Goal: Contribute content: Add original content to the website for others to see

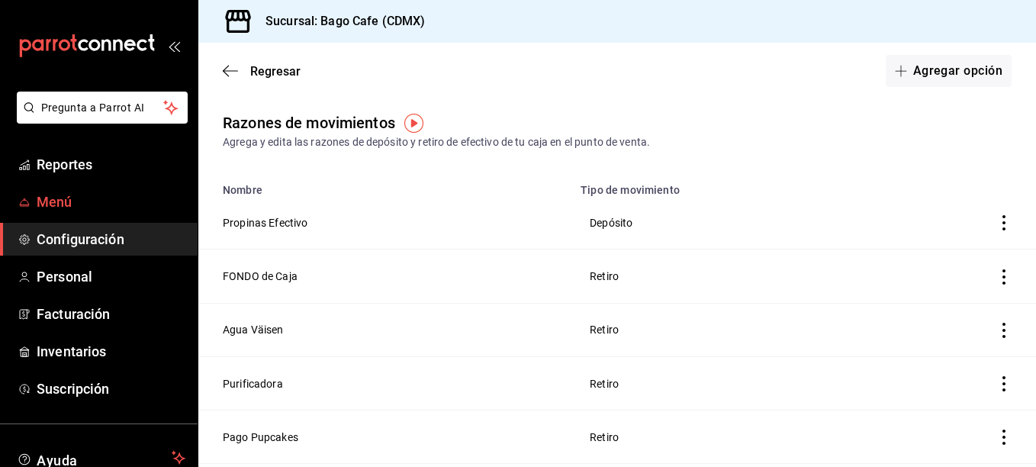
click at [99, 213] on link "Menú" at bounding box center [99, 201] width 198 height 33
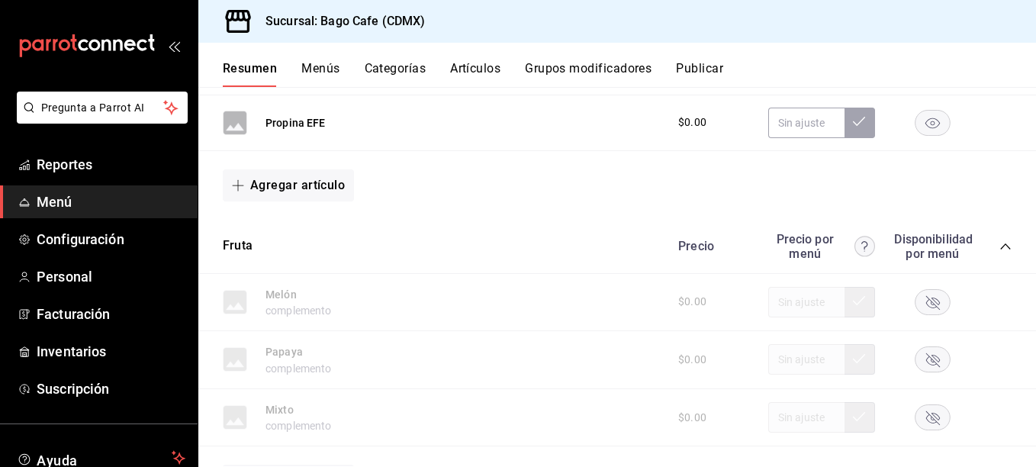
scroll to position [229, 0]
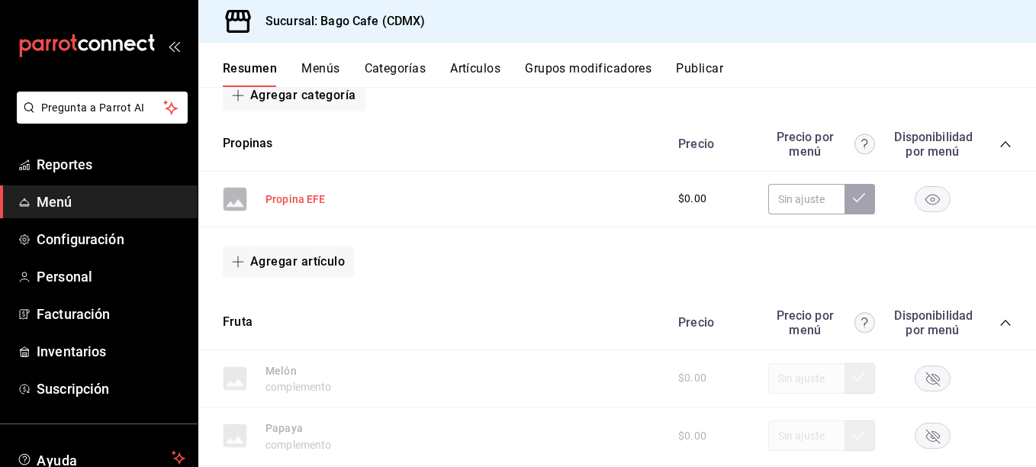
click at [297, 196] on button "Propina EFE" at bounding box center [296, 199] width 60 height 15
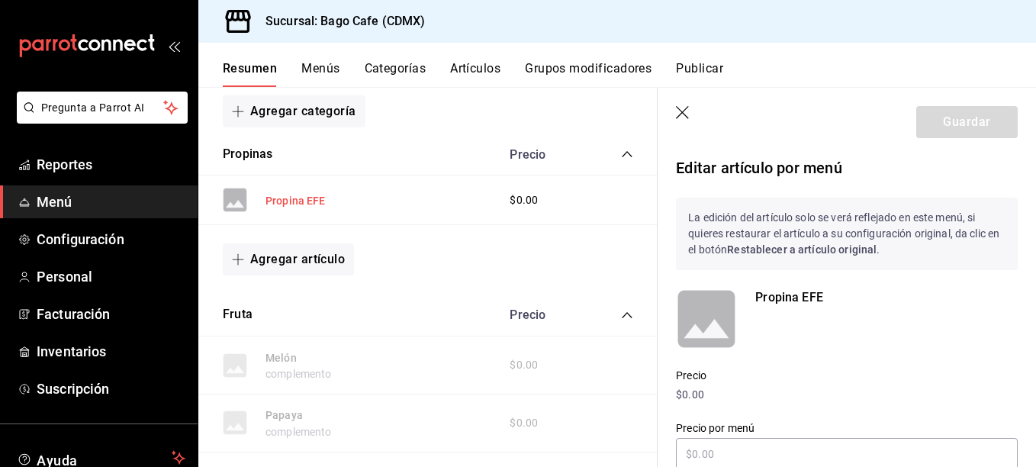
click at [297, 196] on button "Propina EFE" at bounding box center [296, 200] width 60 height 15
click at [685, 116] on icon "button" at bounding box center [683, 113] width 15 height 15
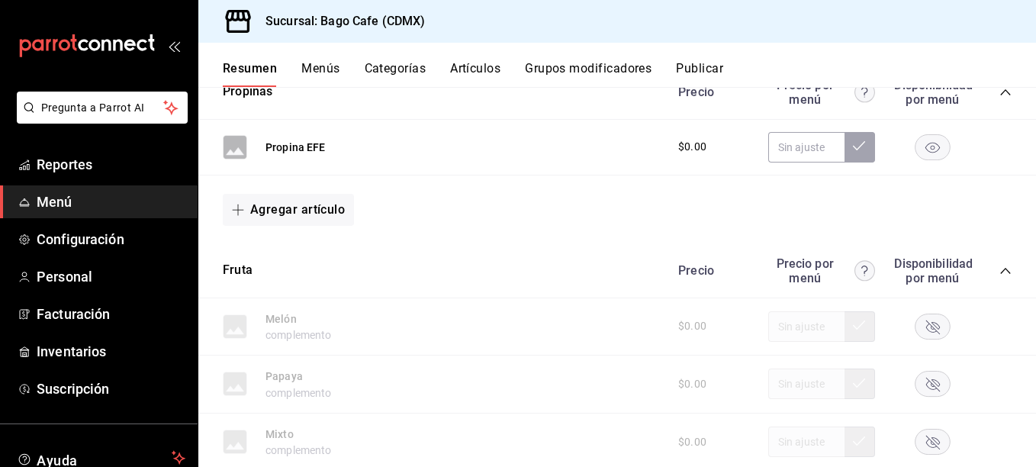
scroll to position [305, 0]
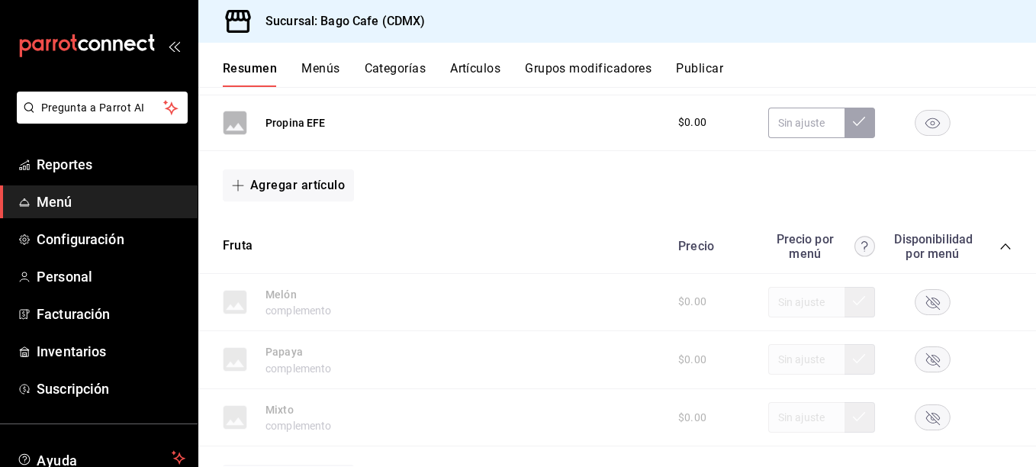
click at [1000, 243] on icon "collapse-category-row" at bounding box center [1006, 246] width 12 height 12
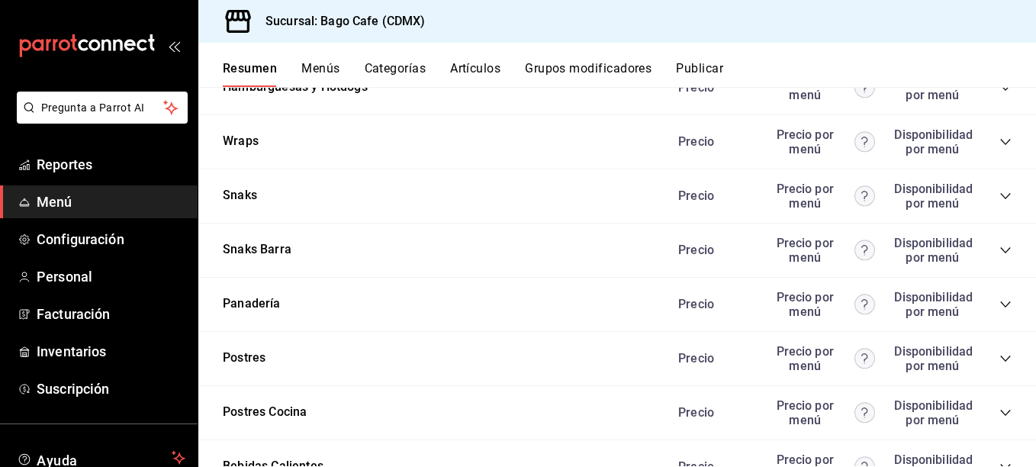
scroll to position [763, 0]
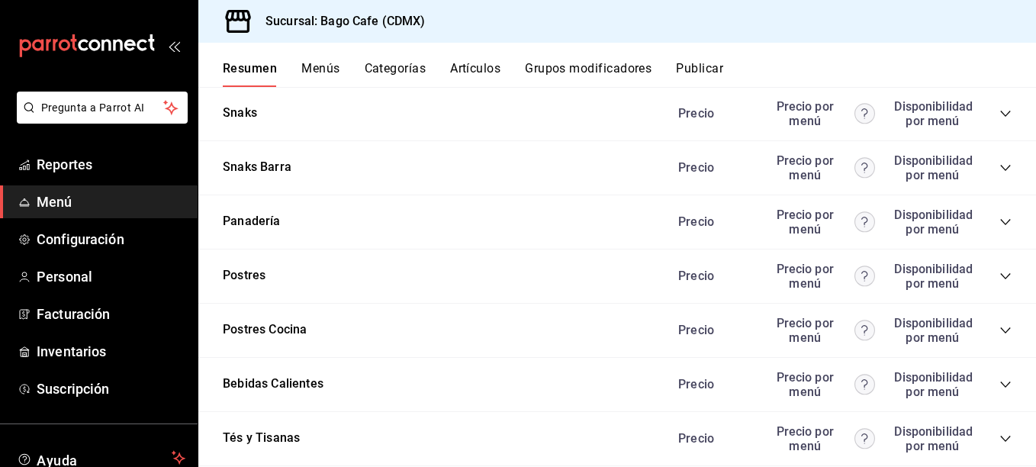
click at [1001, 223] on icon "collapse-category-row" at bounding box center [1006, 222] width 10 height 6
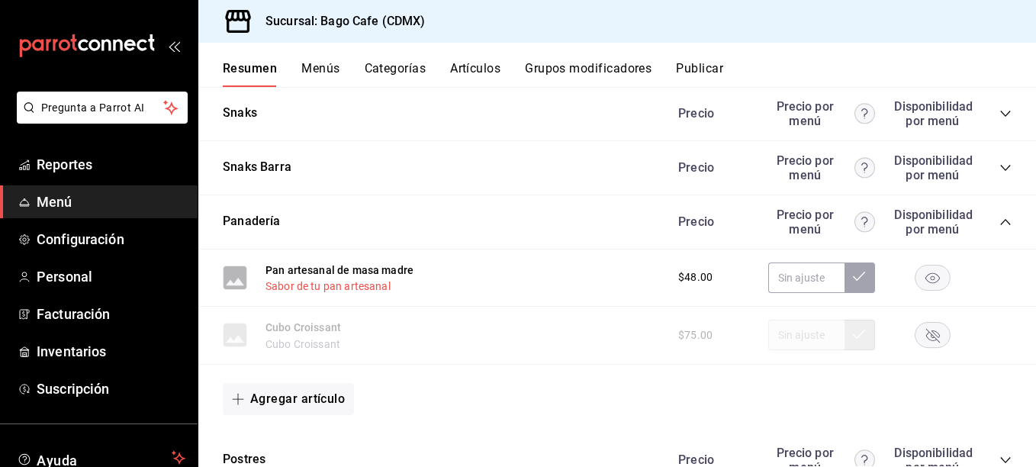
click at [340, 289] on button "Sabor de tu pan artesanal" at bounding box center [328, 286] width 125 height 15
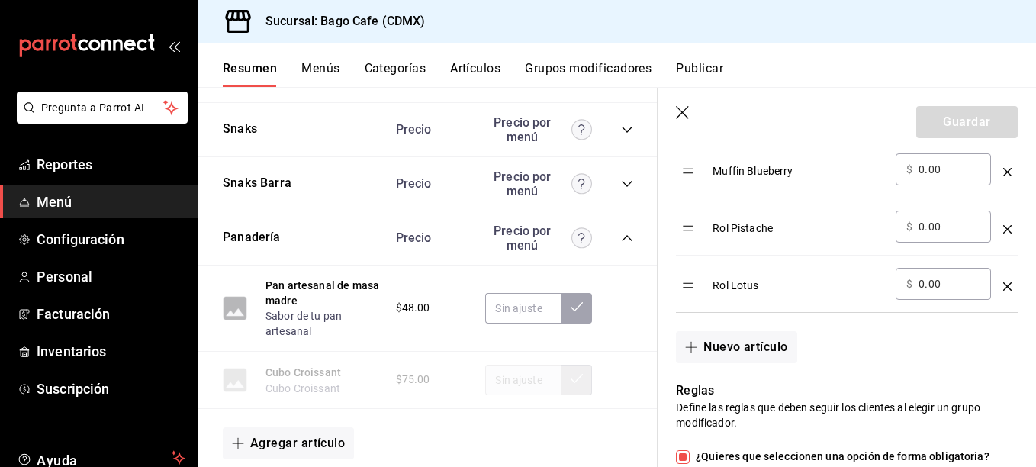
scroll to position [1297, 0]
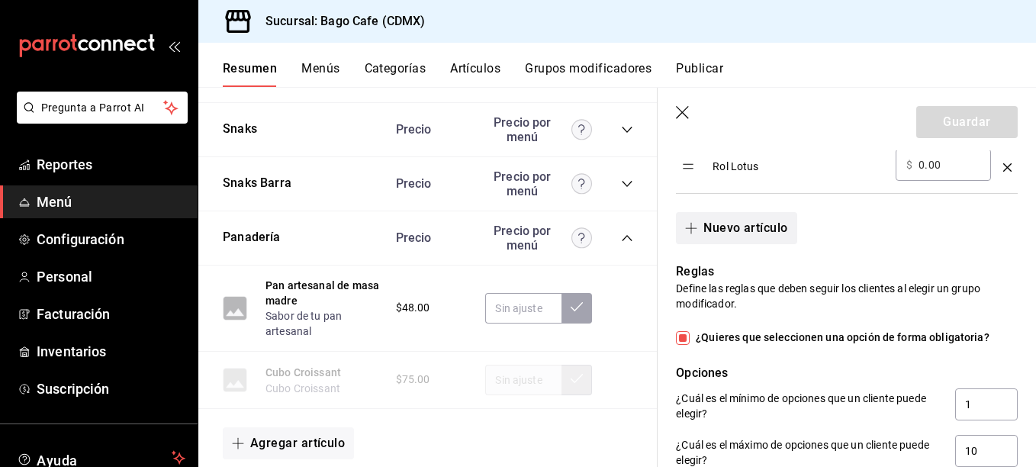
click at [750, 230] on button "Nuevo artículo" at bounding box center [736, 228] width 121 height 32
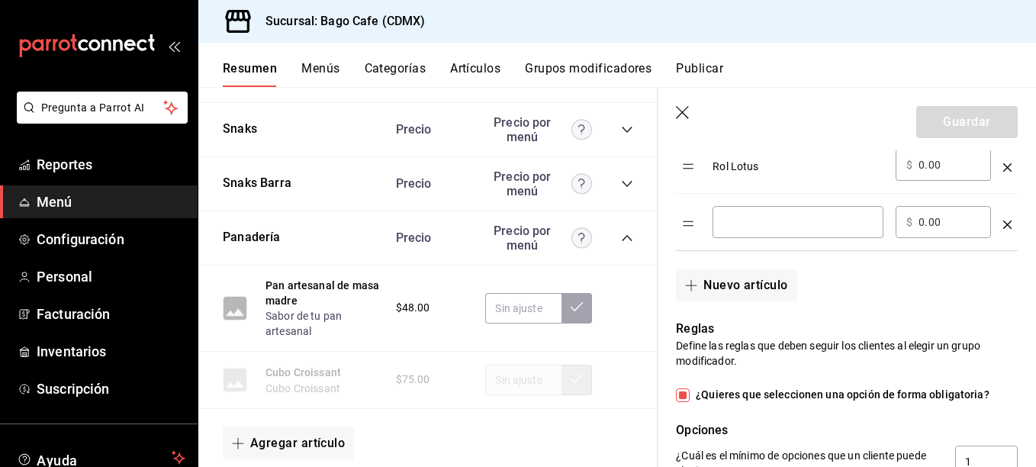
click at [755, 234] on div "​" at bounding box center [798, 222] width 171 height 32
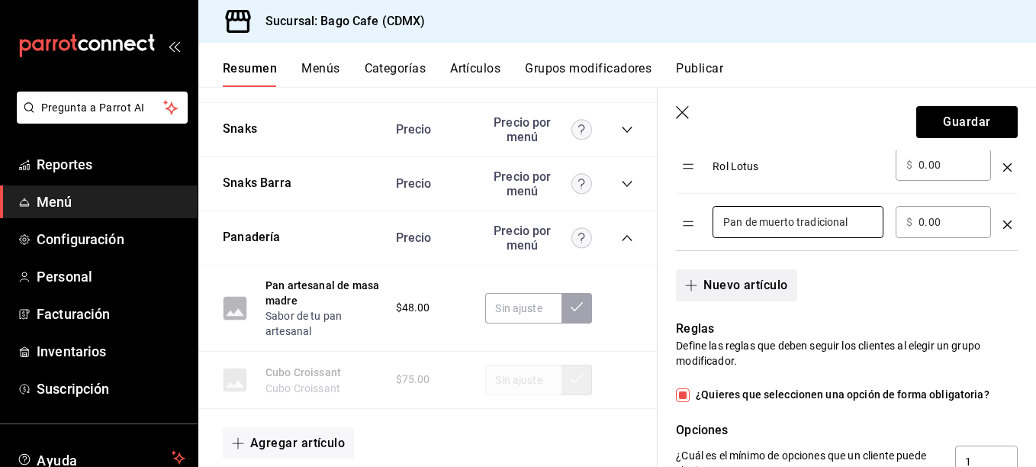
type input "Pan de muerto tradicional"
click at [762, 282] on button "Nuevo artículo" at bounding box center [736, 285] width 121 height 32
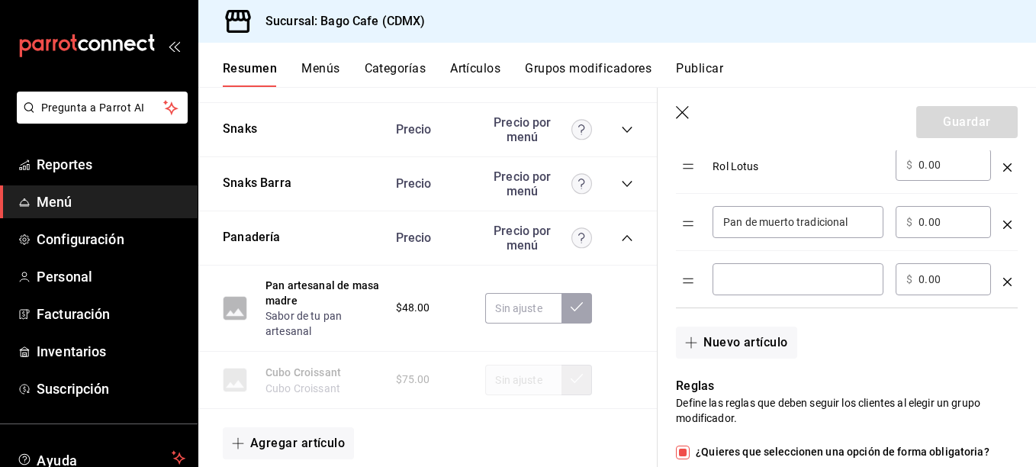
click at [763, 281] on input "optionsTable" at bounding box center [799, 279] width 150 height 15
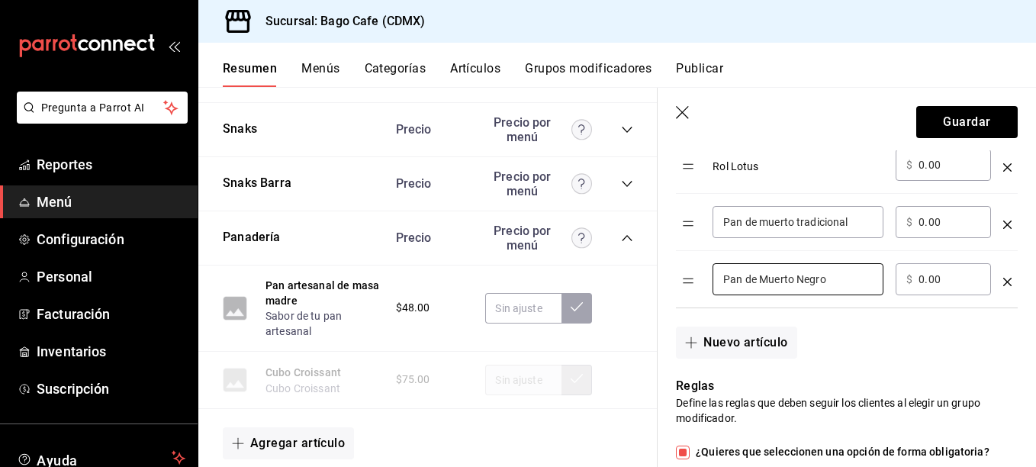
type input "Pan de Muerto Negro"
click at [836, 330] on div "Nuevo artículo" at bounding box center [838, 333] width 360 height 50
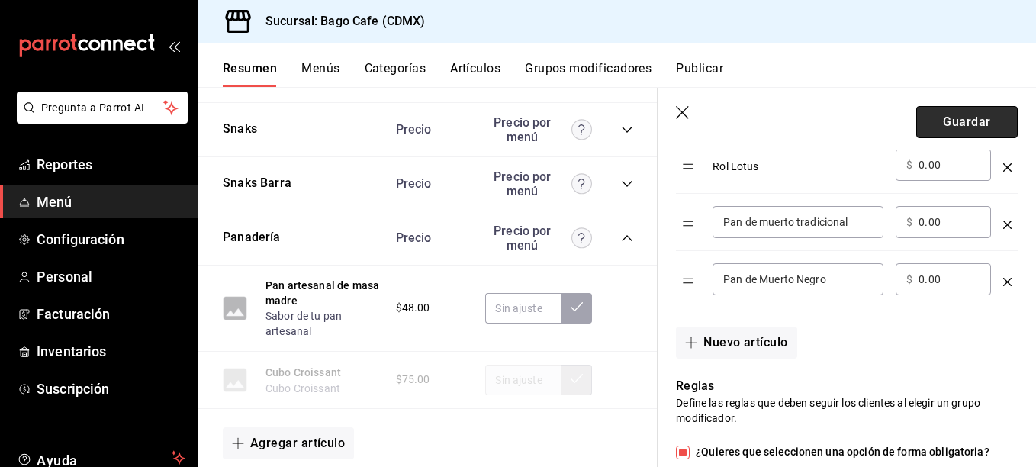
click at [949, 122] on button "Guardar" at bounding box center [968, 122] width 102 height 32
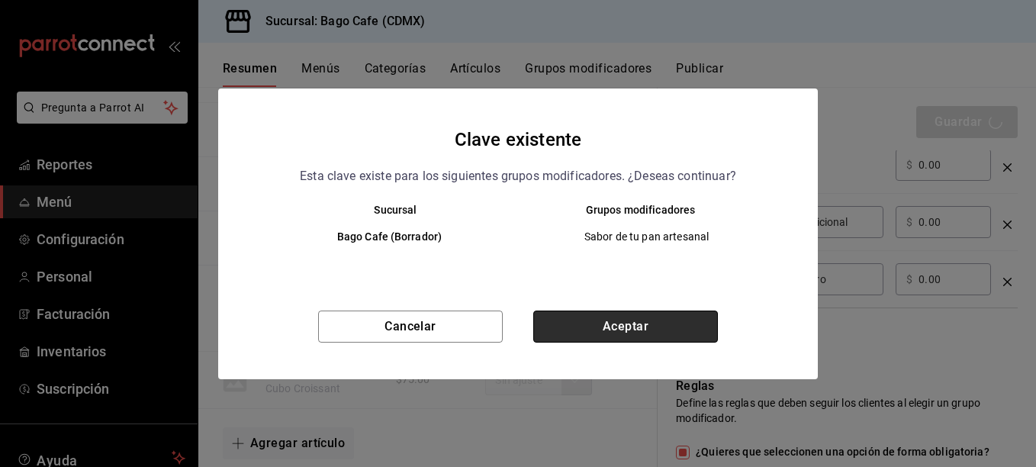
click at [673, 332] on button "Aceptar" at bounding box center [625, 327] width 185 height 32
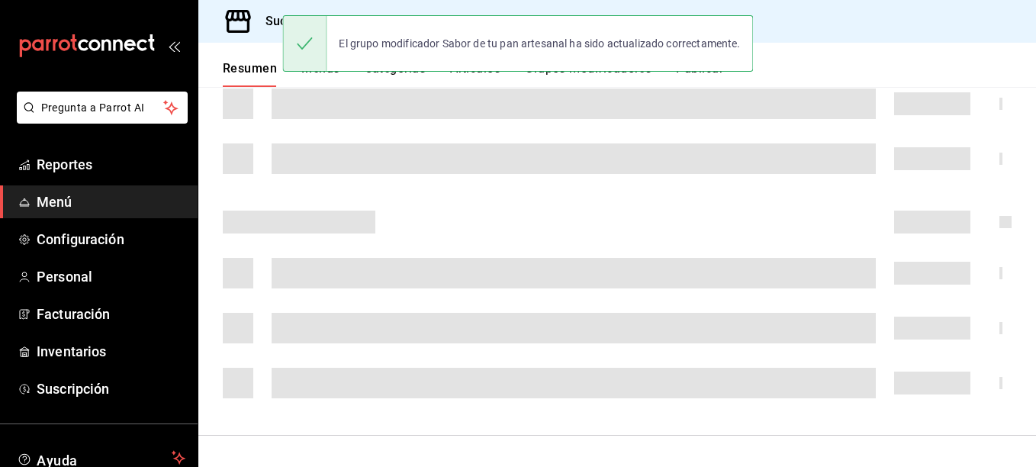
scroll to position [328, 0]
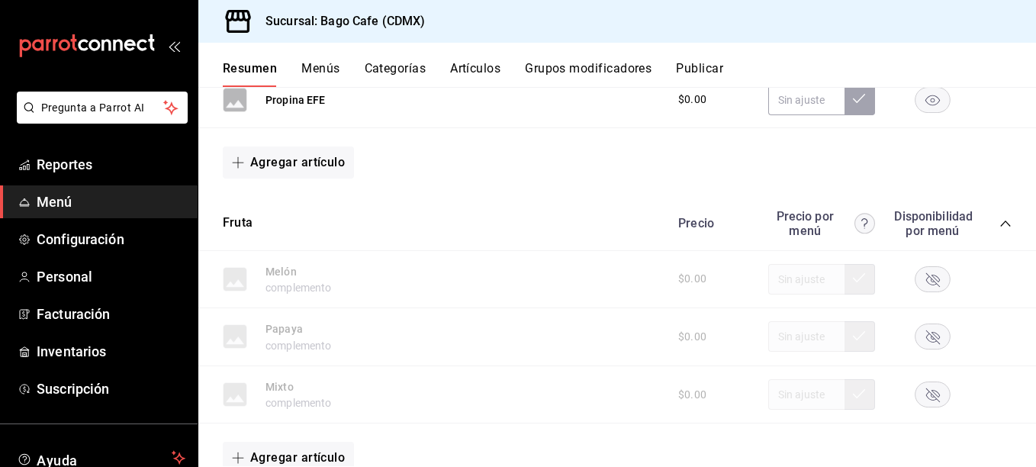
click at [63, 207] on span "Menú" at bounding box center [111, 202] width 149 height 21
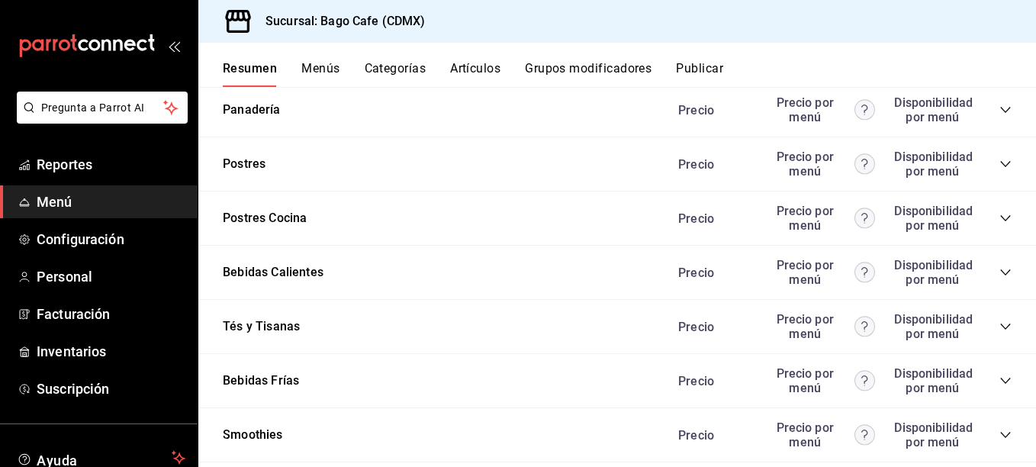
scroll to position [1068, 0]
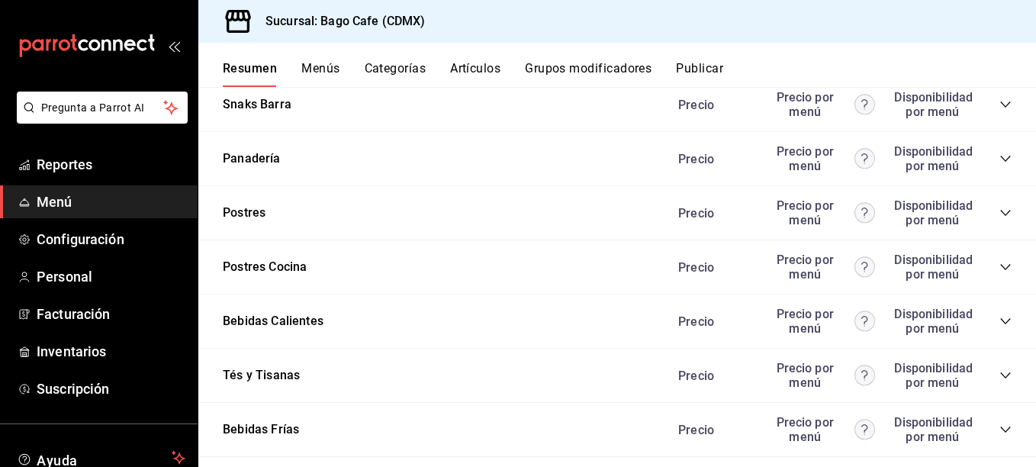
click at [1000, 160] on icon "collapse-category-row" at bounding box center [1006, 159] width 12 height 12
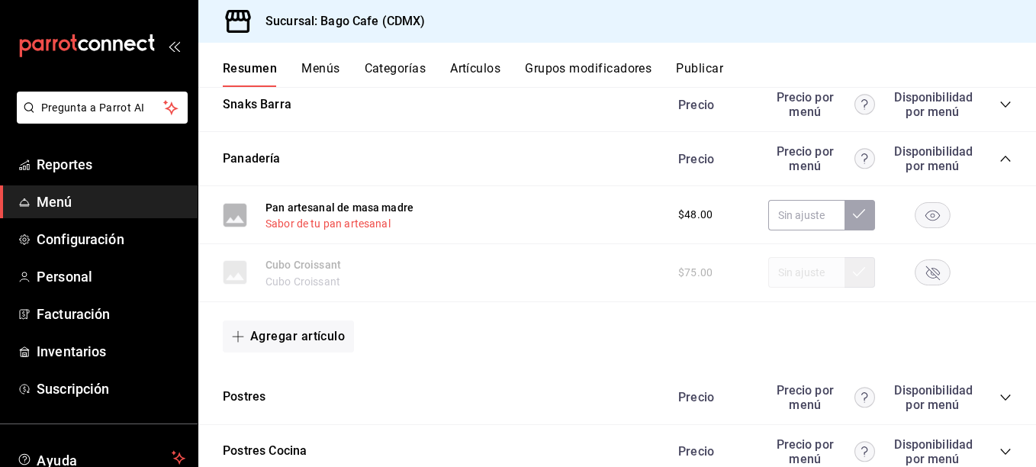
click at [313, 222] on button "Sabor de tu pan artesanal" at bounding box center [328, 223] width 125 height 15
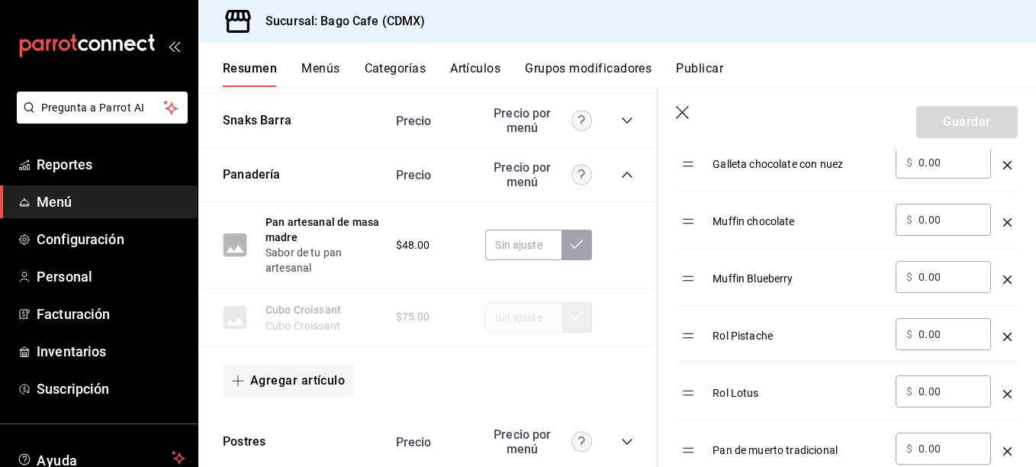
scroll to position [1297, 0]
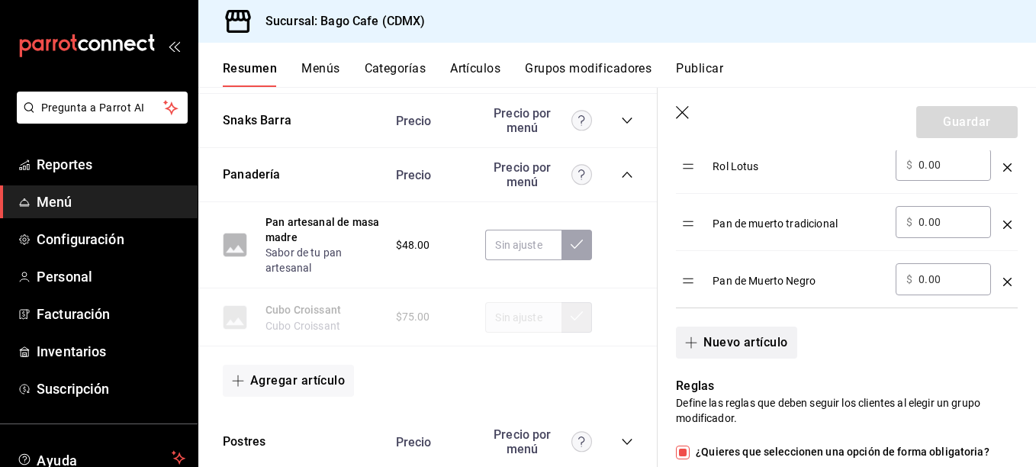
click at [781, 342] on button "Nuevo artículo" at bounding box center [736, 343] width 121 height 32
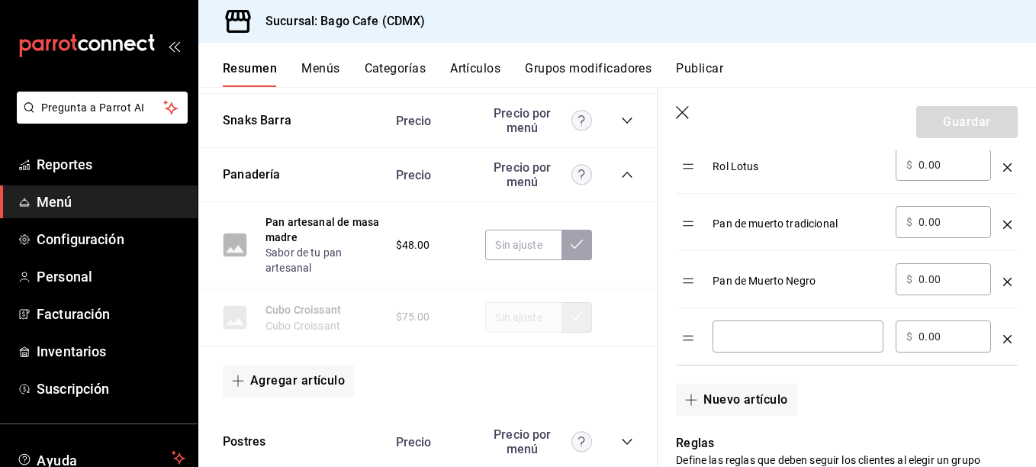
click at [773, 342] on input "optionsTable" at bounding box center [799, 336] width 150 height 15
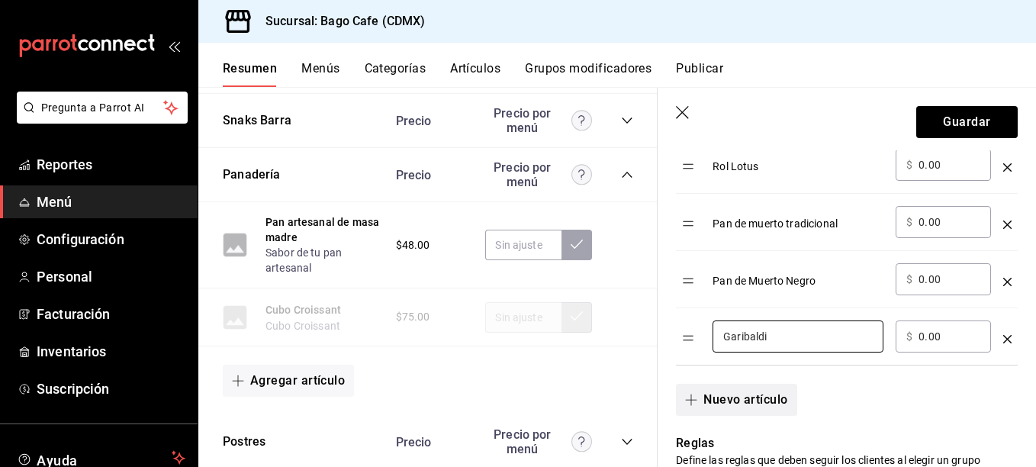
type input "Garibaldi"
click at [759, 405] on button "Nuevo artículo" at bounding box center [736, 400] width 121 height 32
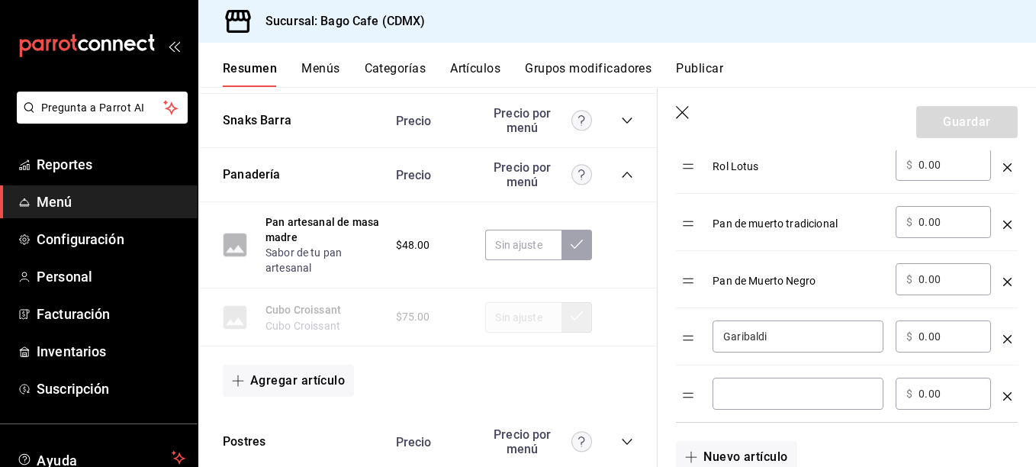
click at [759, 400] on input "optionsTable" at bounding box center [799, 393] width 150 height 15
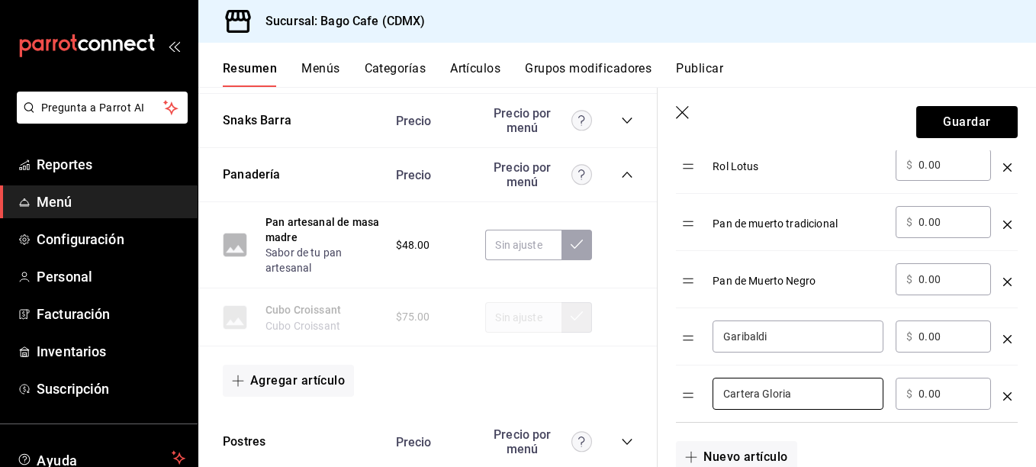
type input "Cartera Gloria"
click at [797, 334] on input "Garibaldi" at bounding box center [799, 336] width 150 height 15
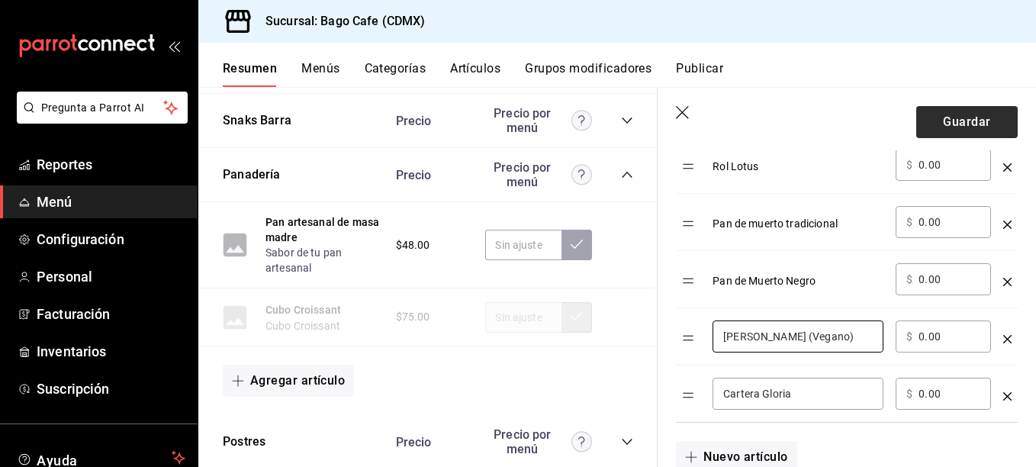
type input "[PERSON_NAME] (Vegano)"
click at [927, 114] on button "Guardar" at bounding box center [968, 122] width 102 height 32
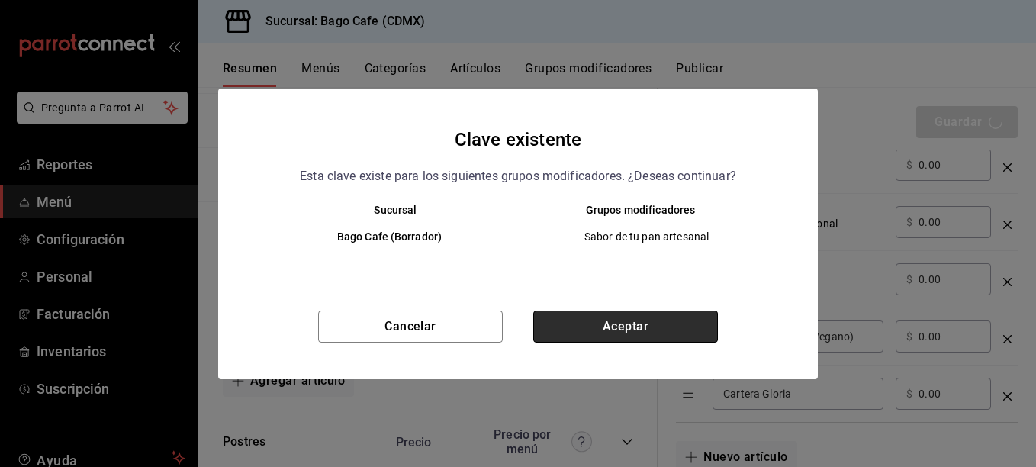
click at [645, 321] on button "Aceptar" at bounding box center [625, 327] width 185 height 32
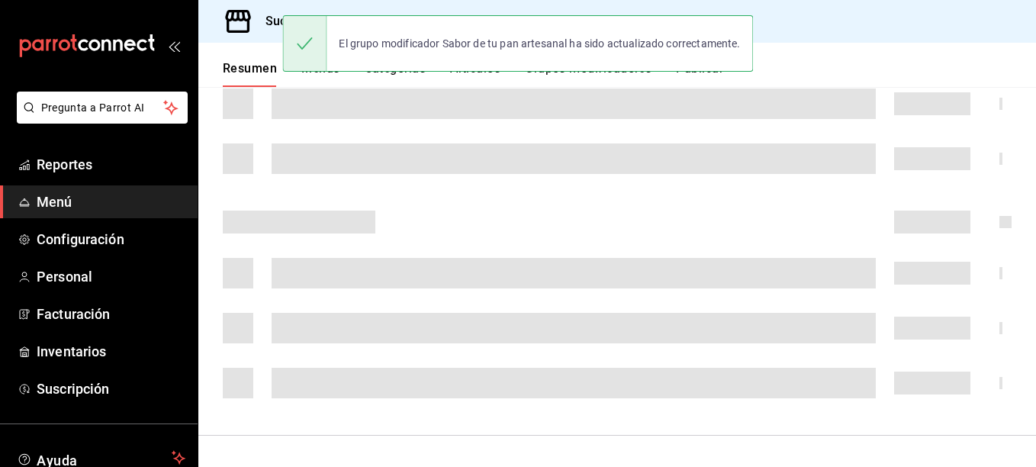
scroll to position [328, 0]
